Goal: Information Seeking & Learning: Learn about a topic

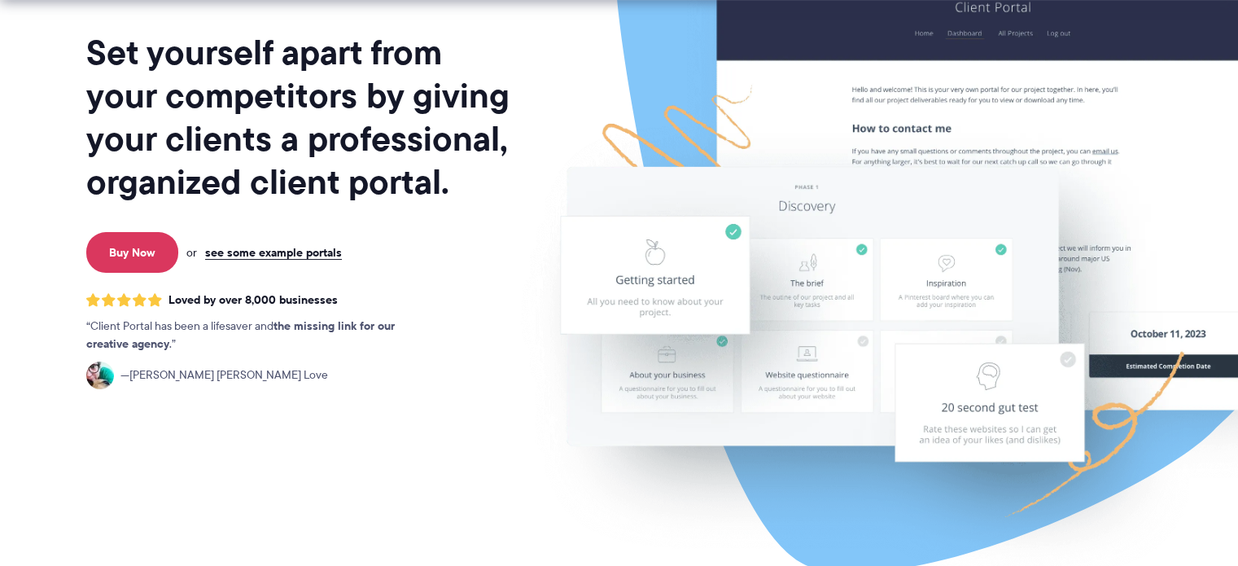
scroll to position [189, 0]
click at [140, 243] on link "Buy Now" at bounding box center [132, 252] width 92 height 41
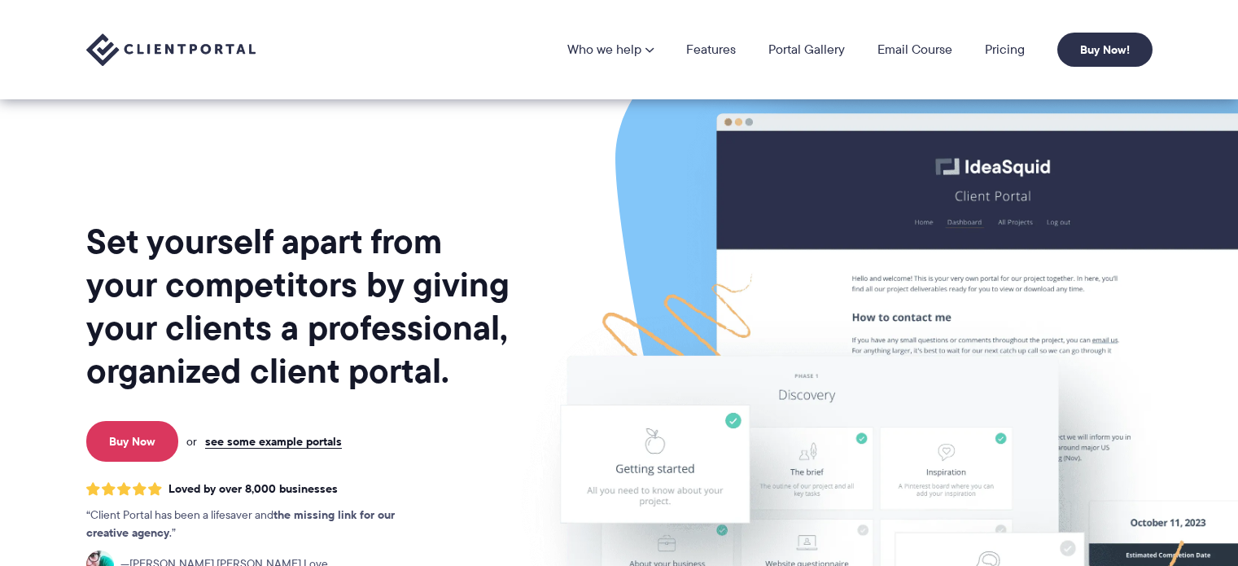
scroll to position [189, 0]
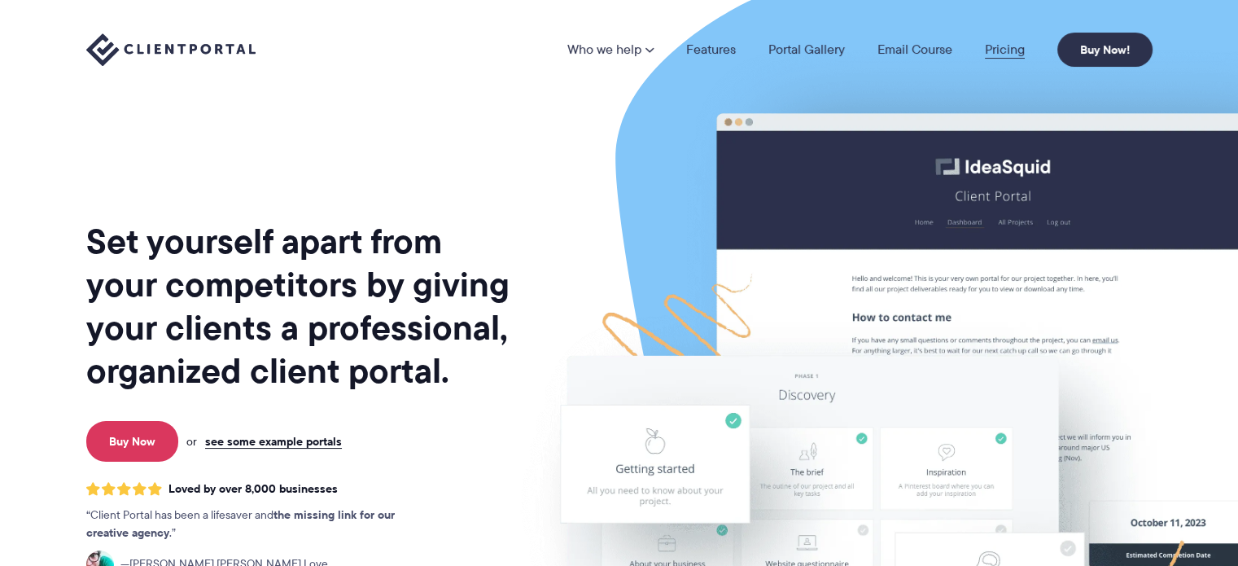
click at [1003, 44] on link "Pricing" at bounding box center [1005, 49] width 40 height 13
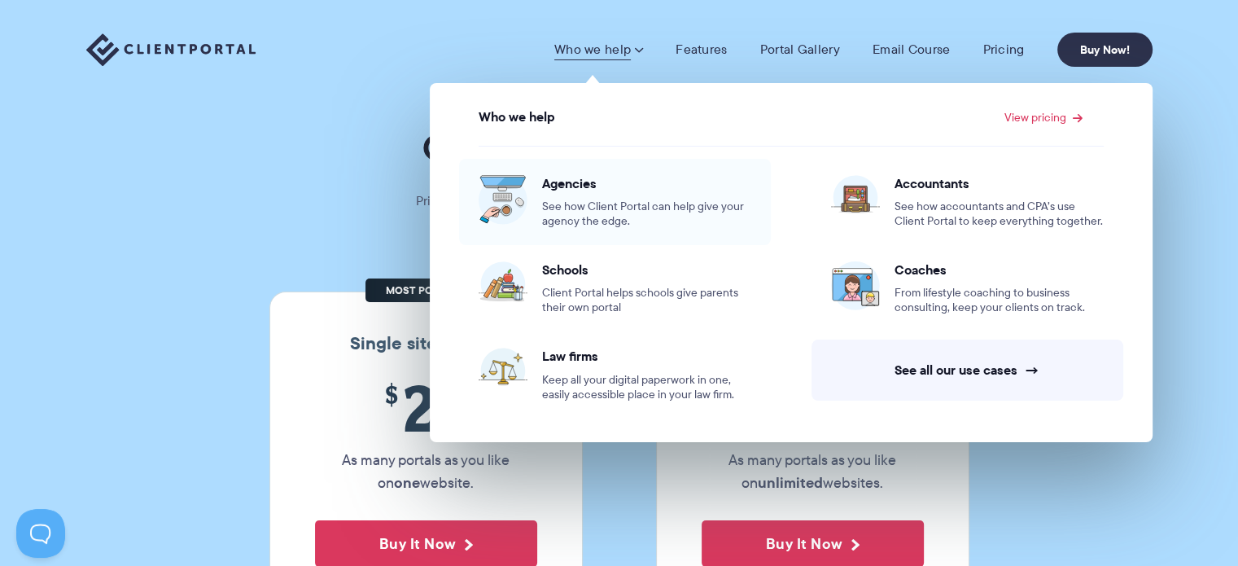
click at [584, 178] on span "Agencies" at bounding box center [646, 183] width 209 height 16
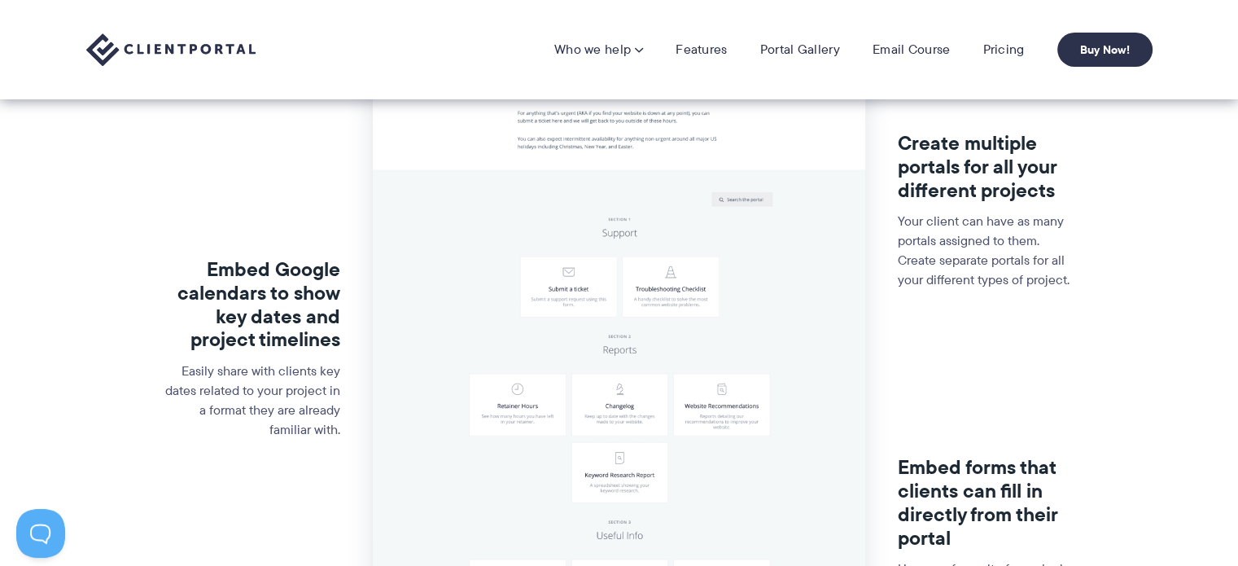
scroll to position [322, 0]
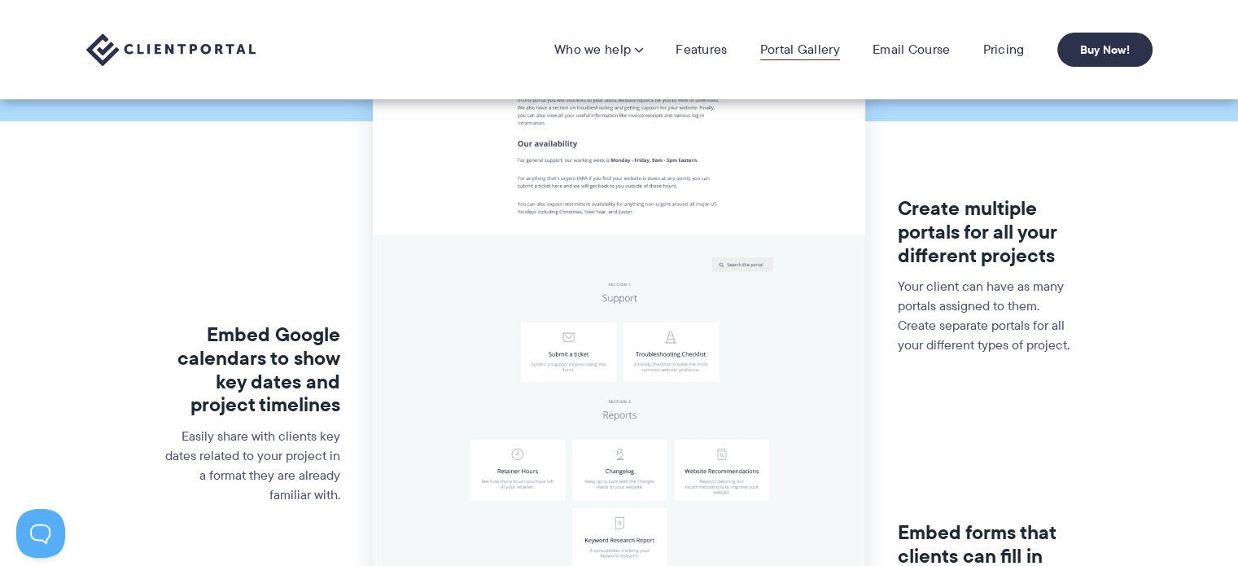
click at [795, 42] on link "Portal Gallery" at bounding box center [800, 50] width 80 height 16
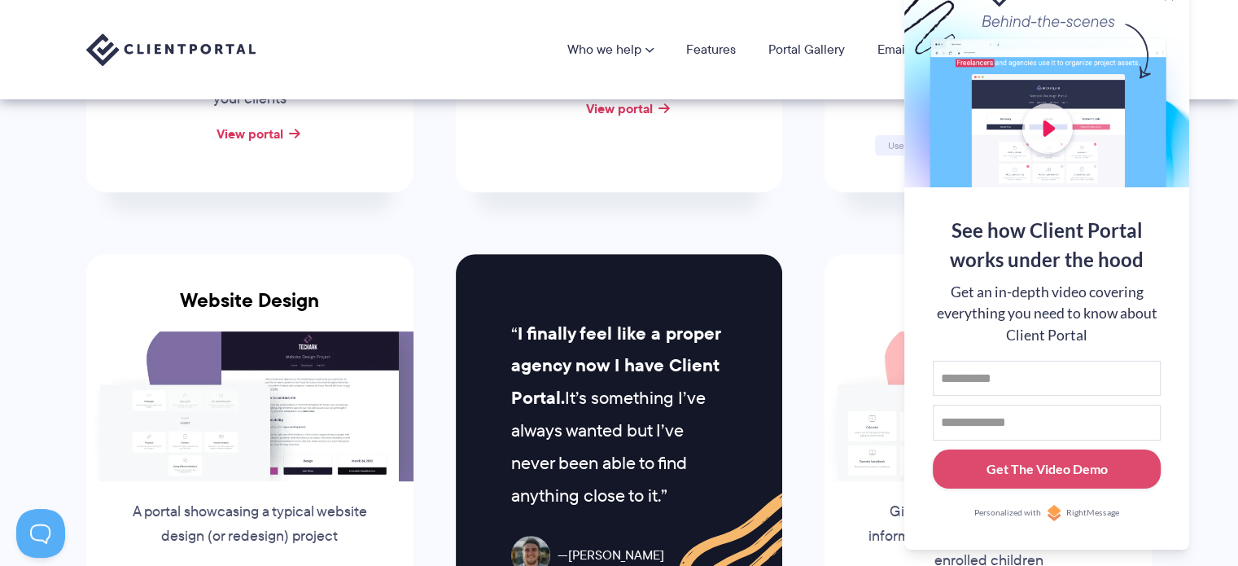
scroll to position [44, 0]
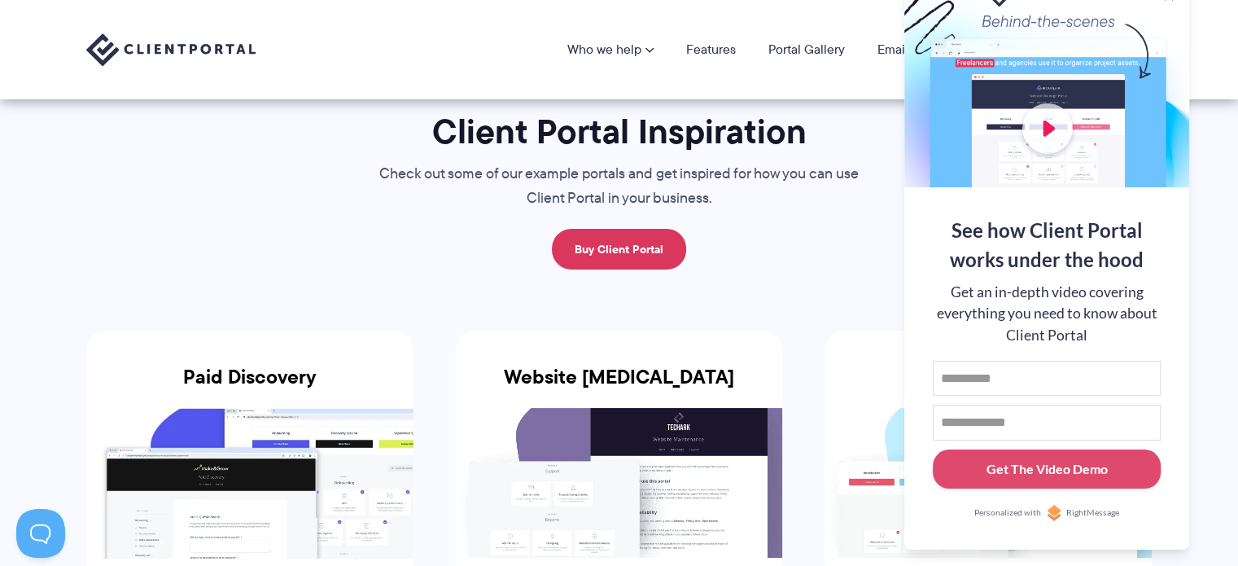
click at [1180, 499] on div "See how Client Portal works under the hood Get an in-depth video covering every…" at bounding box center [1046, 368] width 285 height 362
click at [1092, 471] on div "Get The Video Demo" at bounding box center [1047, 469] width 121 height 20
click at [1211, 26] on div "Who we help Who we help View pricing Agencies See how Client Portal can help gi…" at bounding box center [619, 49] width 1238 height 99
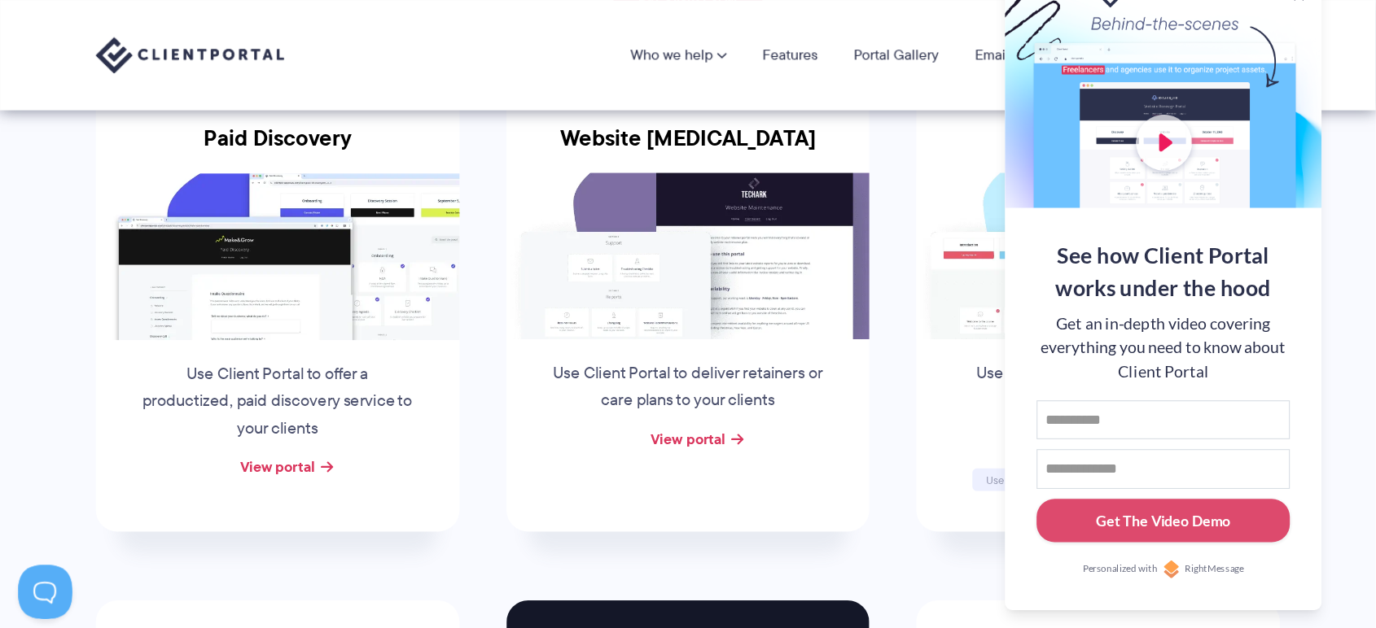
scroll to position [0, 0]
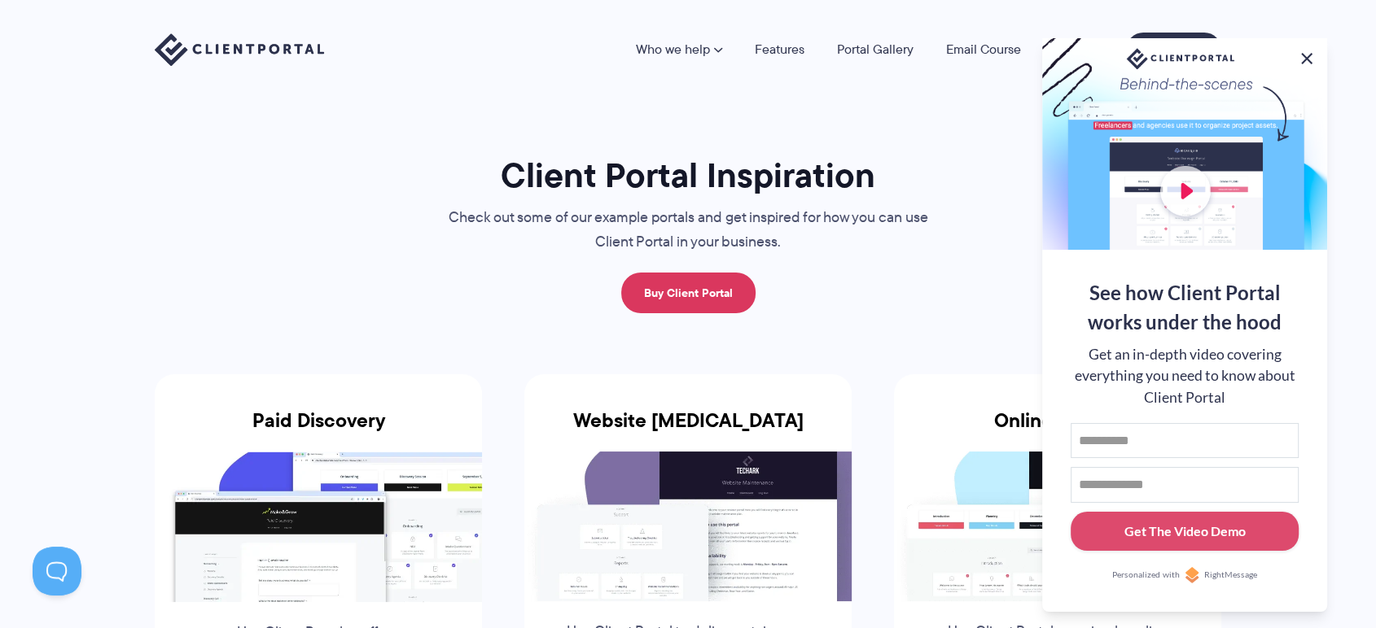
click at [1237, 51] on button at bounding box center [1307, 59] width 20 height 20
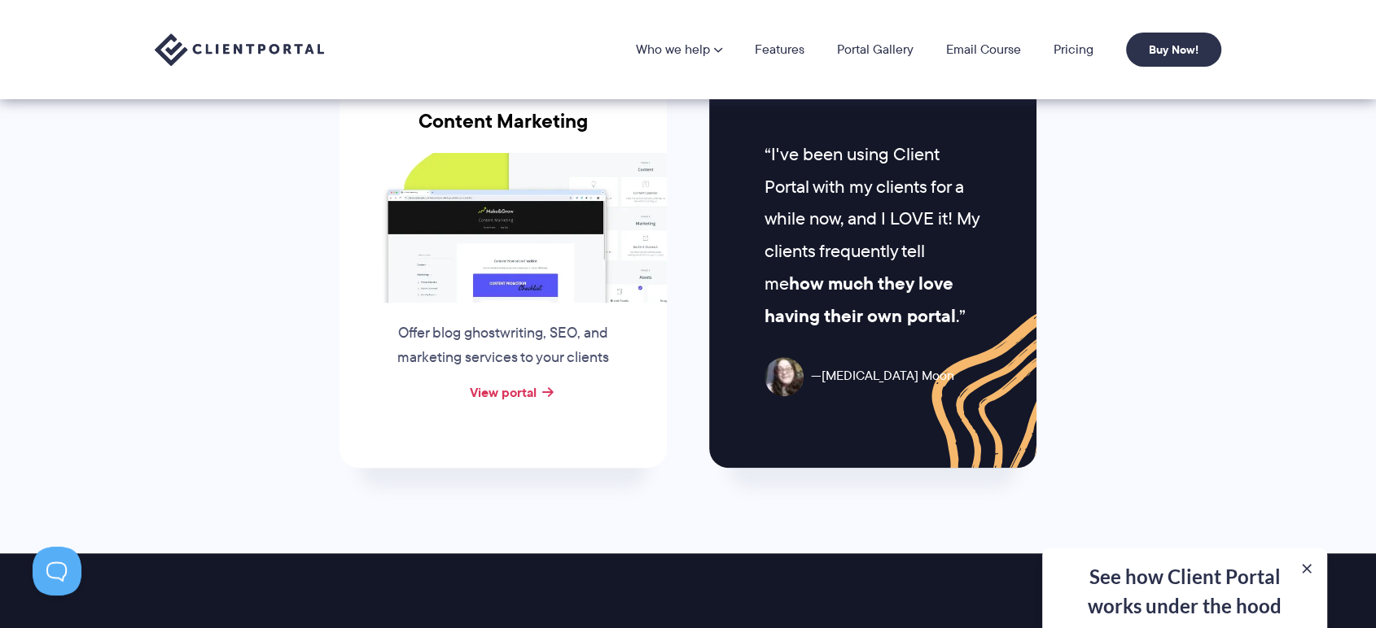
scroll to position [1679, 0]
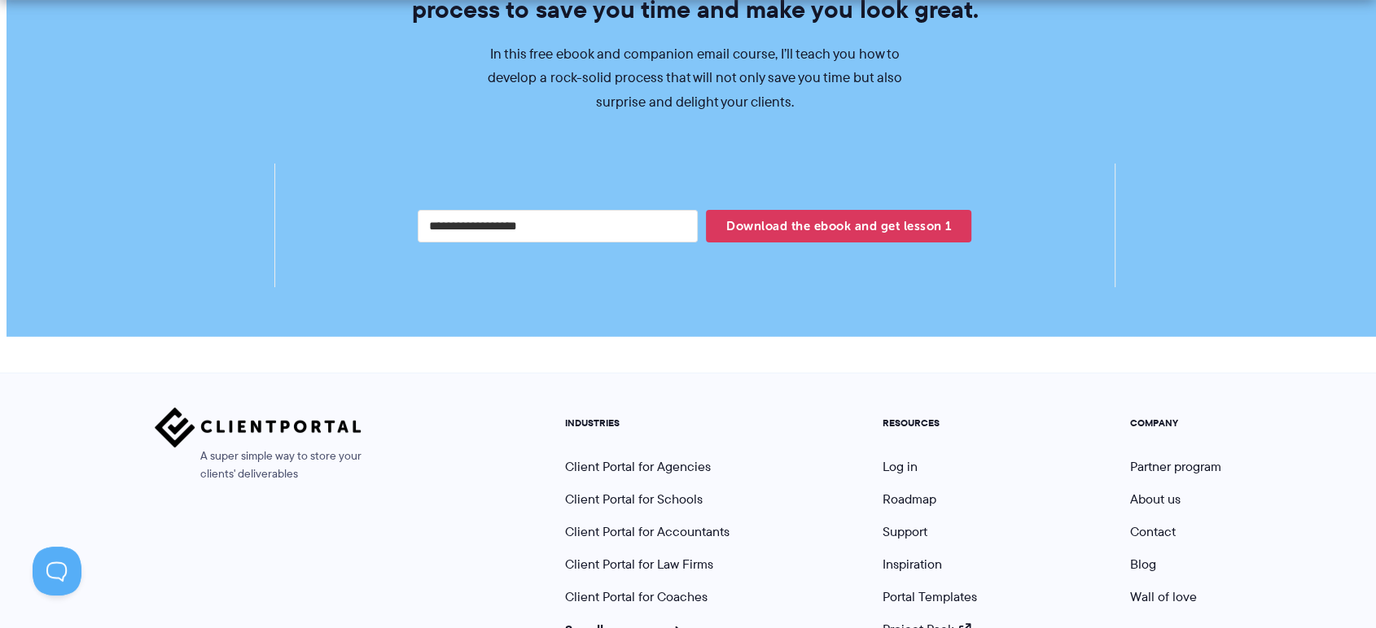
scroll to position [3154, 0]
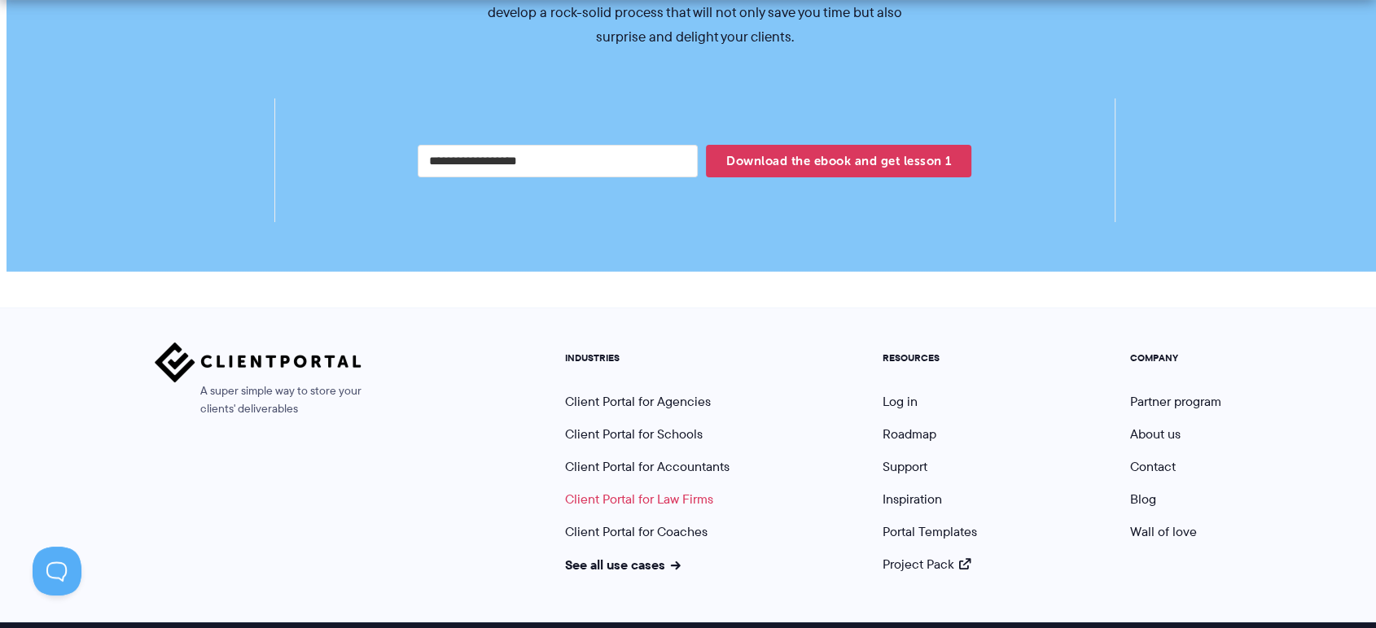
click at [656, 490] on link "Client Portal for Law Firms" at bounding box center [639, 499] width 148 height 19
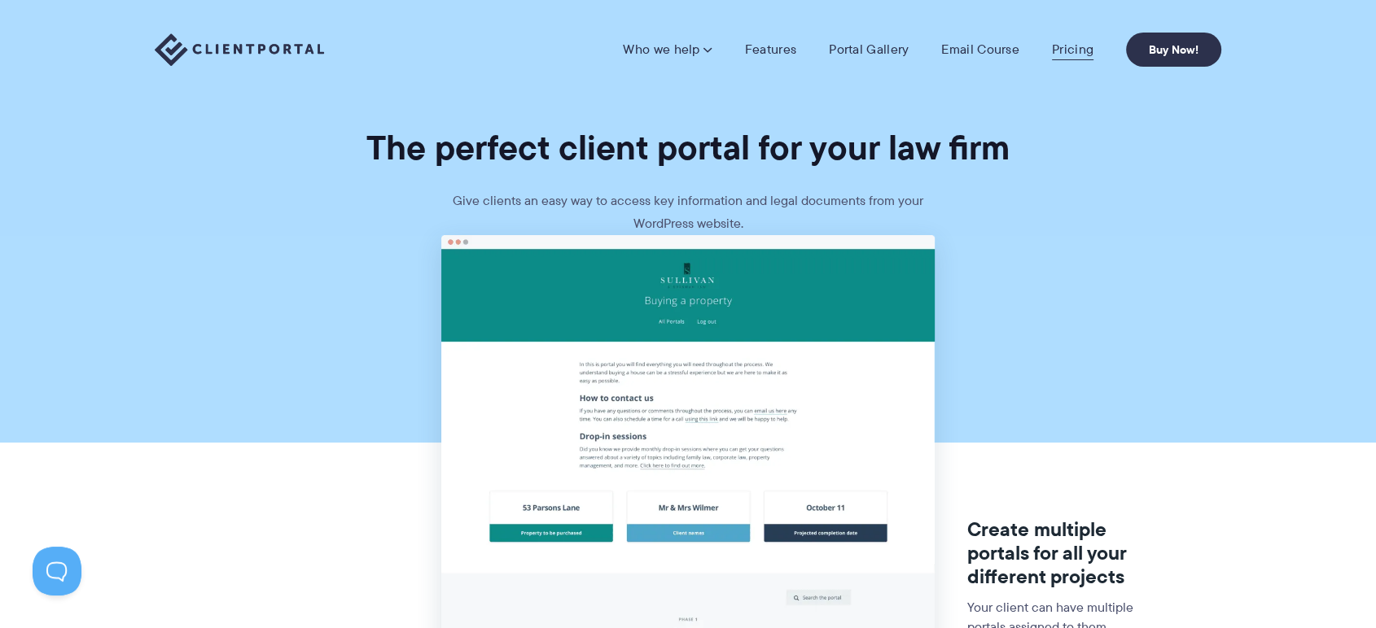
click at [1075, 50] on link "Pricing" at bounding box center [1073, 50] width 42 height 16
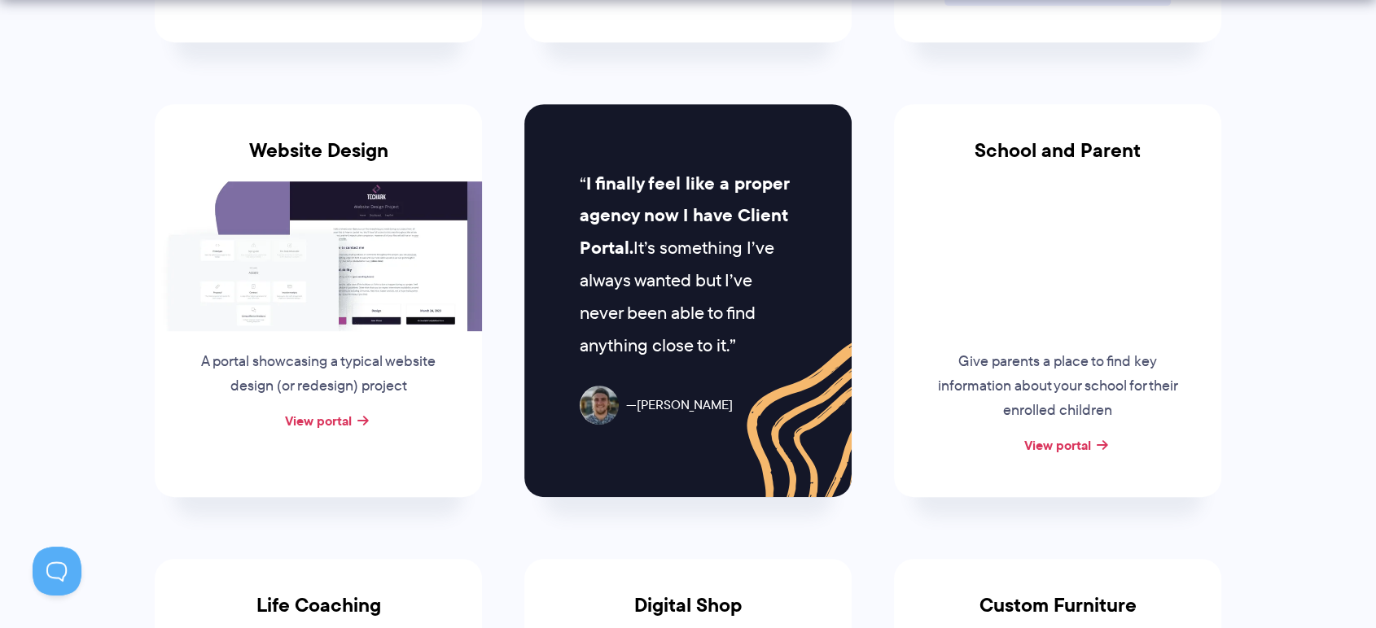
scroll to position [733, 0]
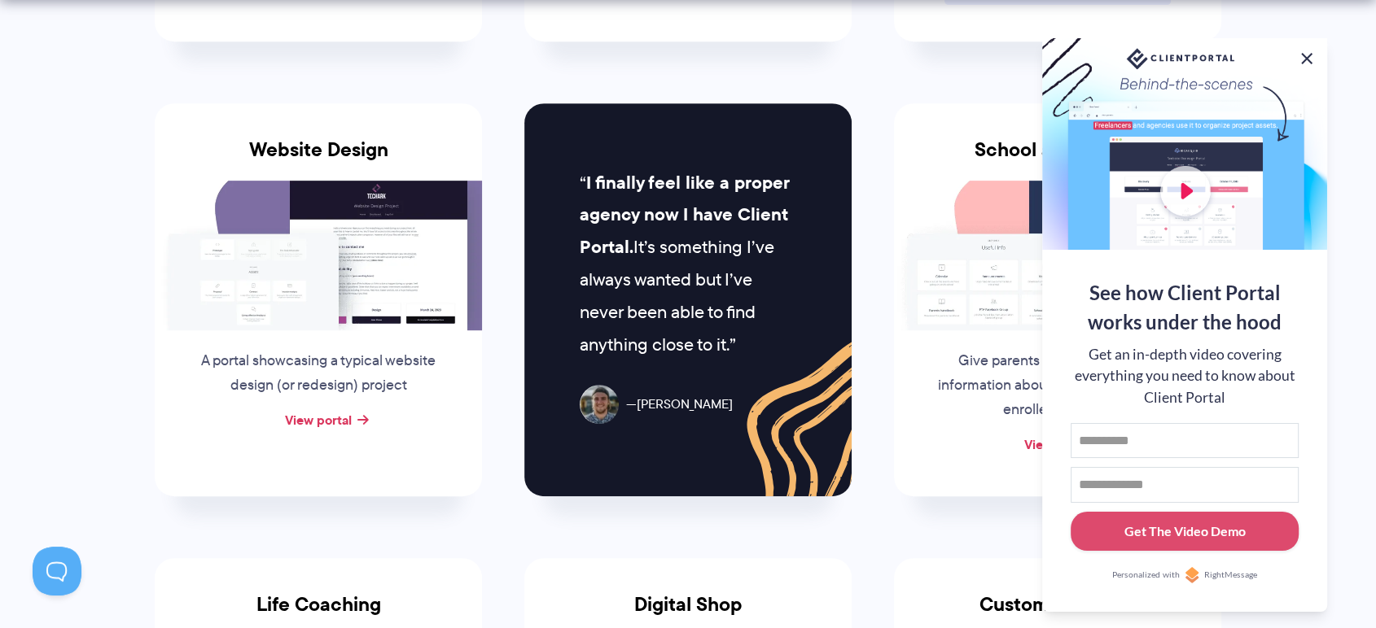
click at [1310, 51] on button at bounding box center [1307, 59] width 20 height 20
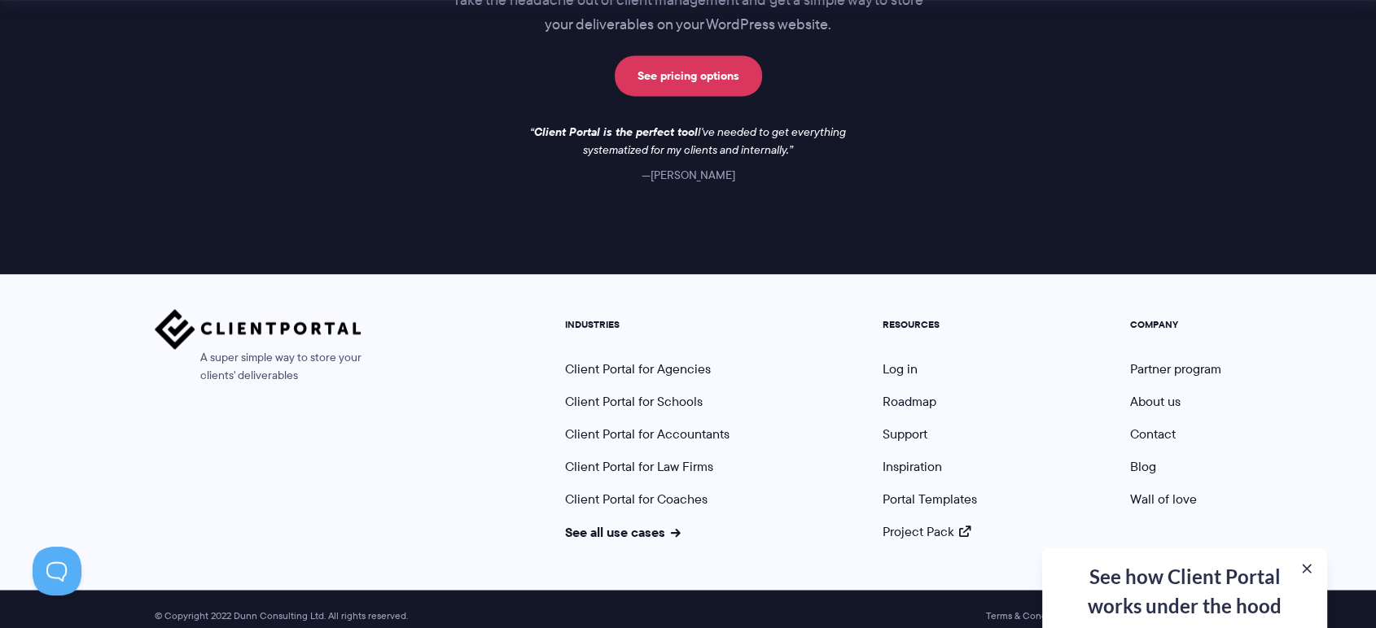
scroll to position [2480, 0]
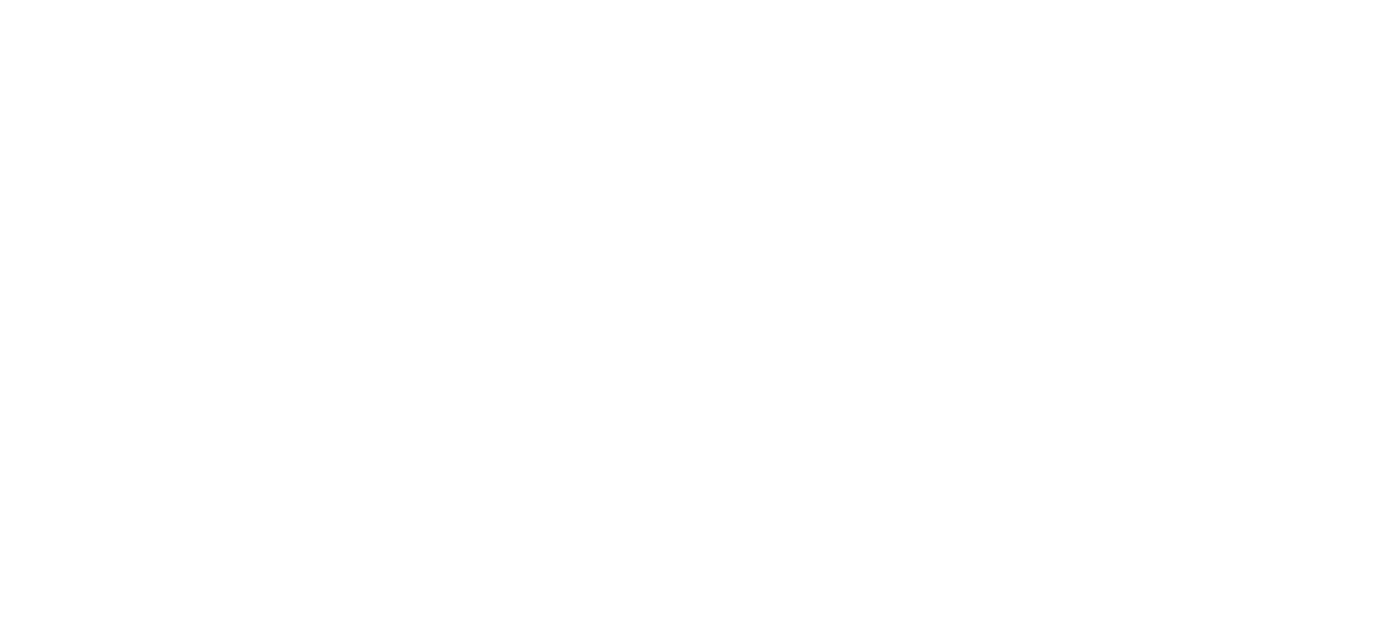
scroll to position [3031, 0]
